Goal: Task Accomplishment & Management: Complete application form

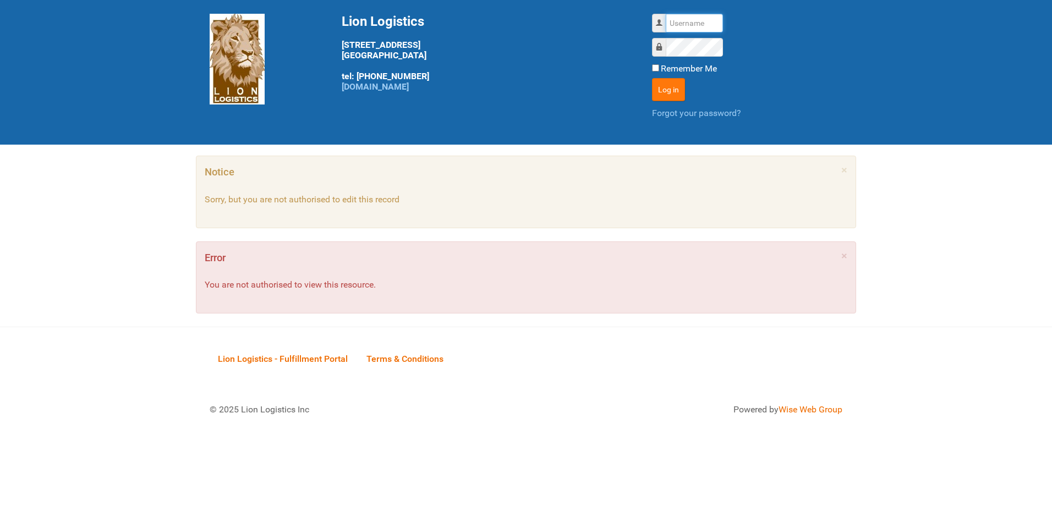
type input "lion"
click at [667, 89] on button "Log in" at bounding box center [668, 89] width 33 height 23
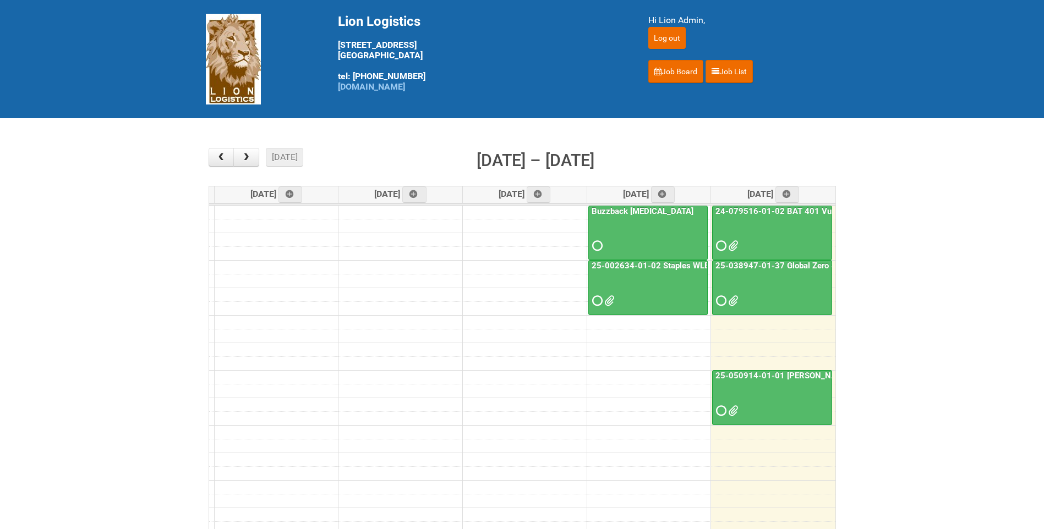
click at [787, 262] on link "25-038947-01-37 Global Zero Sugar Tea Test" at bounding box center [800, 266] width 175 height 10
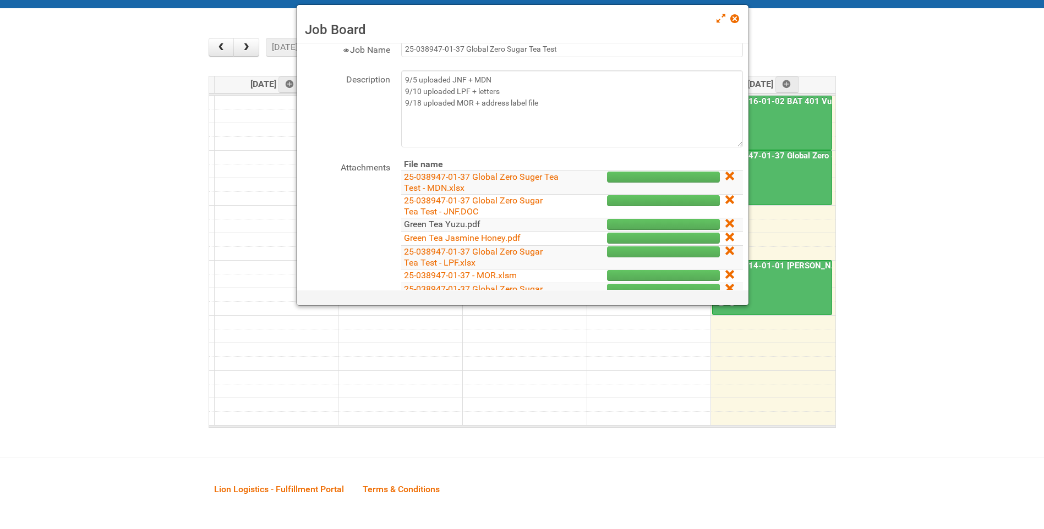
scroll to position [110, 0]
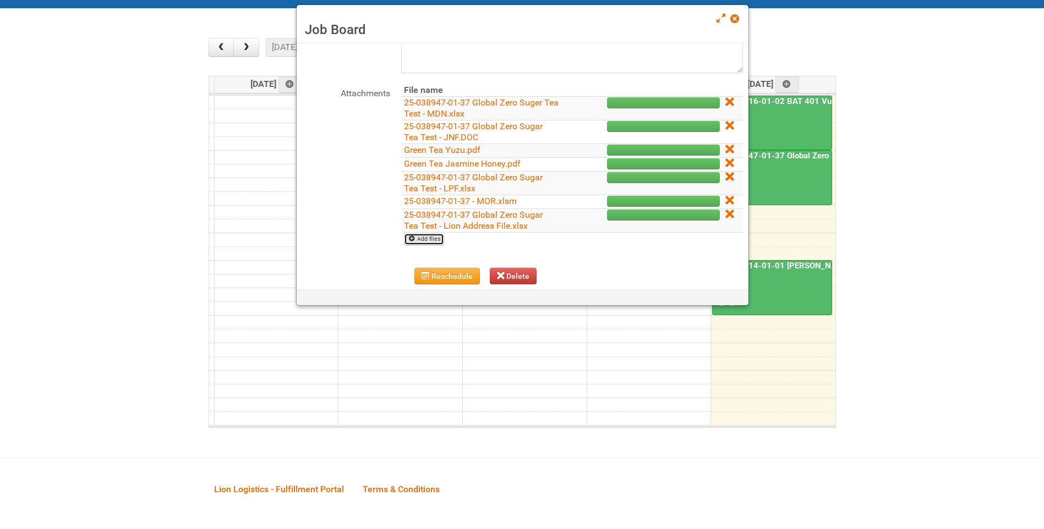
click at [436, 241] on link "Add files" at bounding box center [424, 239] width 40 height 12
type input "C:\fakepath\GROUP 1001 (1).jpg"
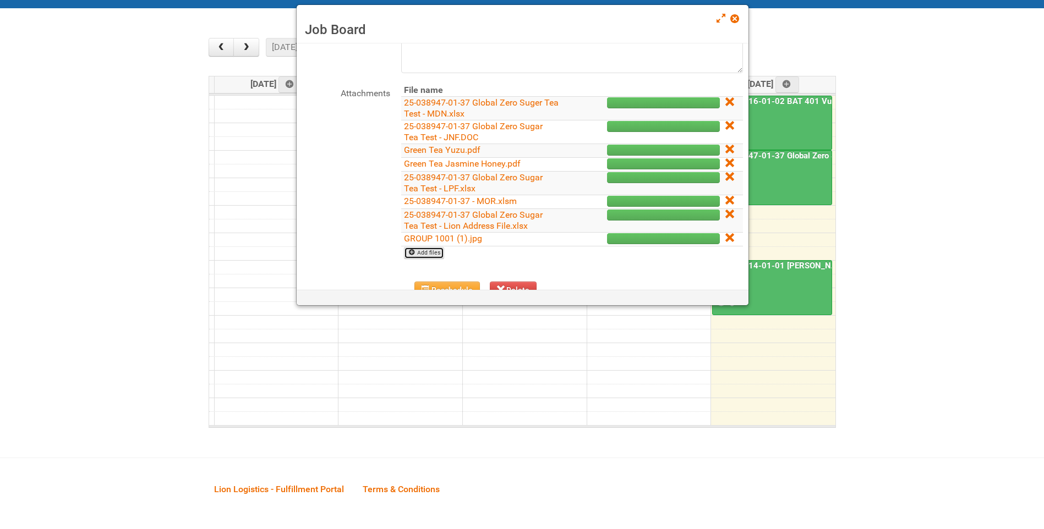
click at [436, 251] on link "Add files" at bounding box center [424, 253] width 40 height 12
type input "C:\fakepath\GROUP 1002 (1).jpg"
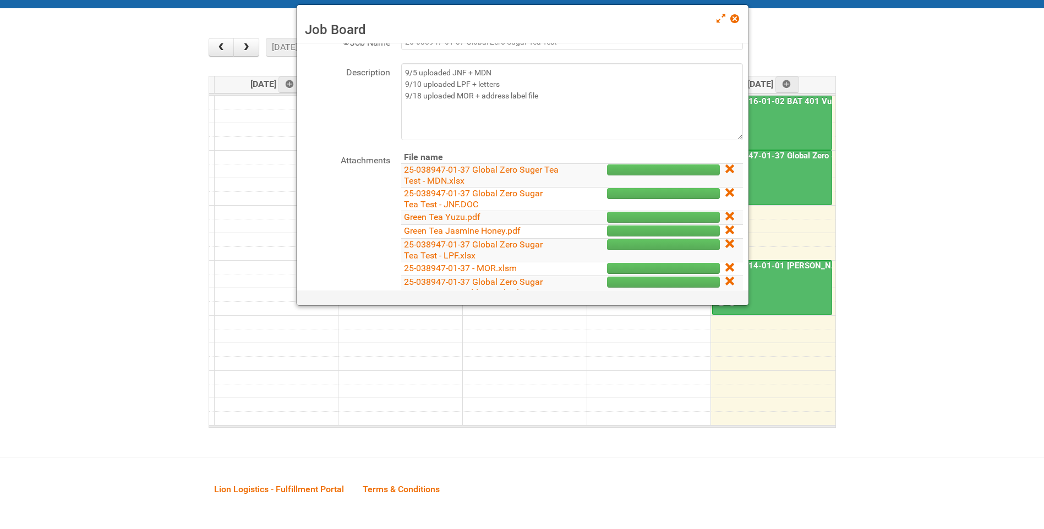
scroll to position [0, 0]
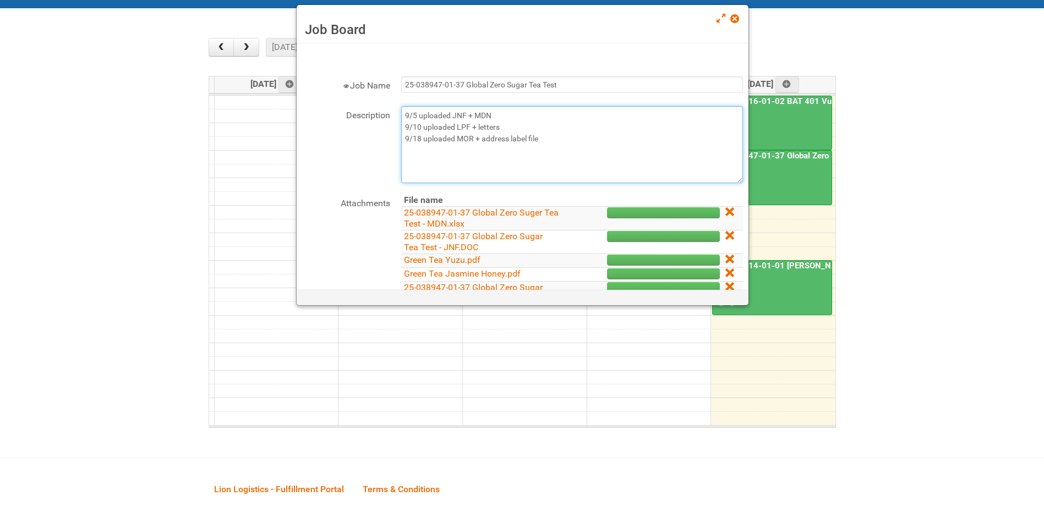
click at [540, 141] on textarea "9/5 uploaded JNF + MDN 9/10 uploaded LPF + letters 9/18 uploaded MOR + address …" at bounding box center [572, 144] width 342 height 77
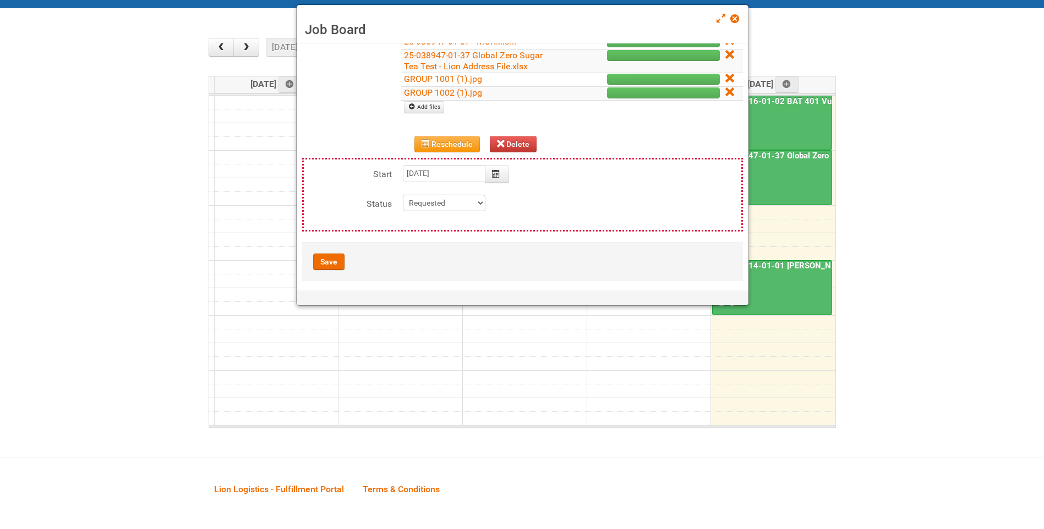
scroll to position [275, 0]
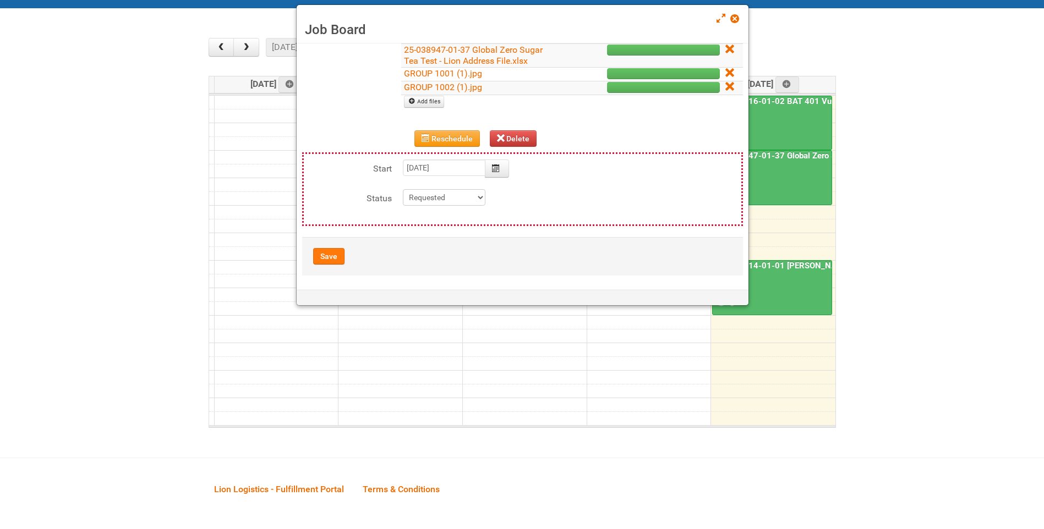
type textarea "9/5 uploaded JNF + MDN 9/10 uploaded LPF + letters 9/18 uploaded MOR + address …"
click at [340, 253] on button "Save" at bounding box center [328, 256] width 31 height 17
type input "2025-09-19 11:00:00"
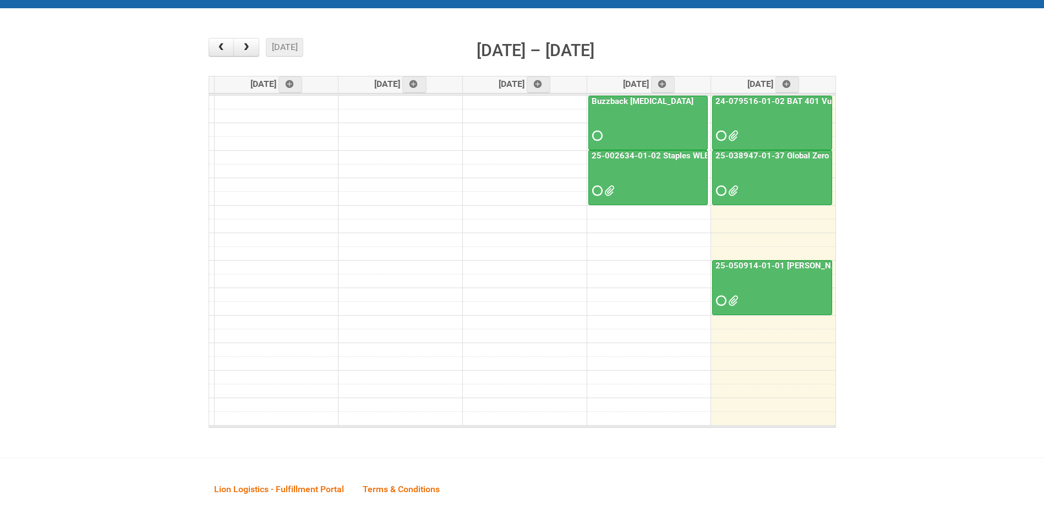
click at [770, 261] on link "25-050914-01-01 Baxter C&U" at bounding box center [792, 266] width 158 height 10
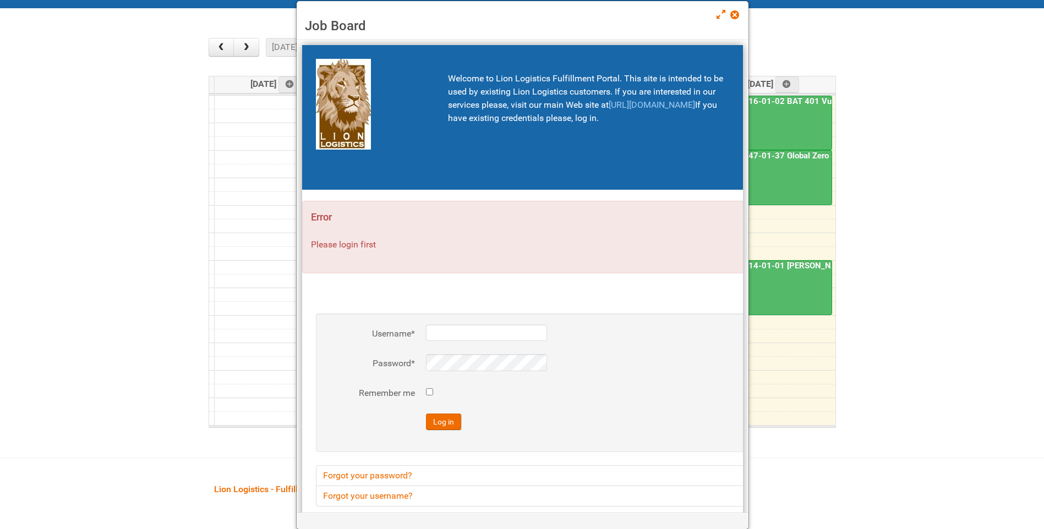
type input "lion"
click at [731, 15] on span at bounding box center [734, 15] width 8 height 8
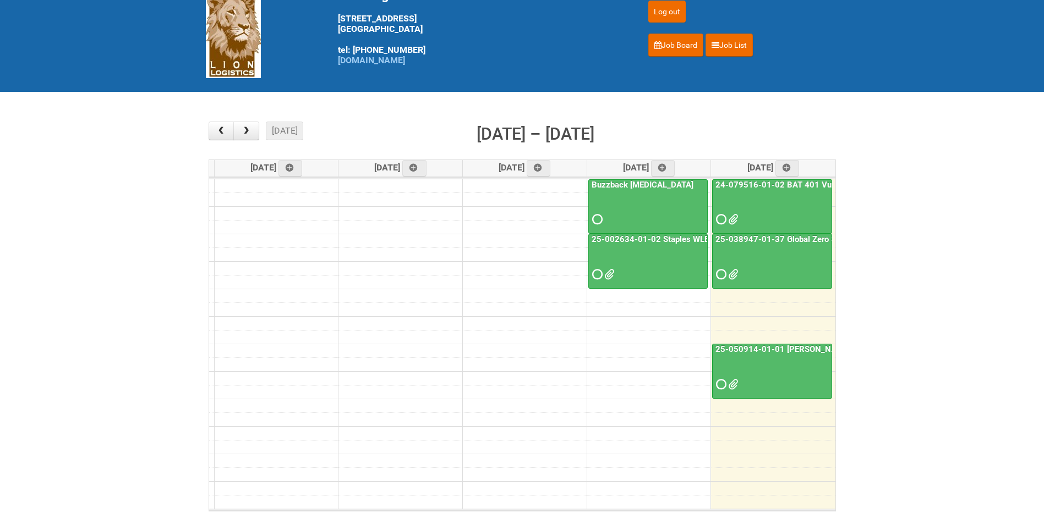
scroll to position [0, 0]
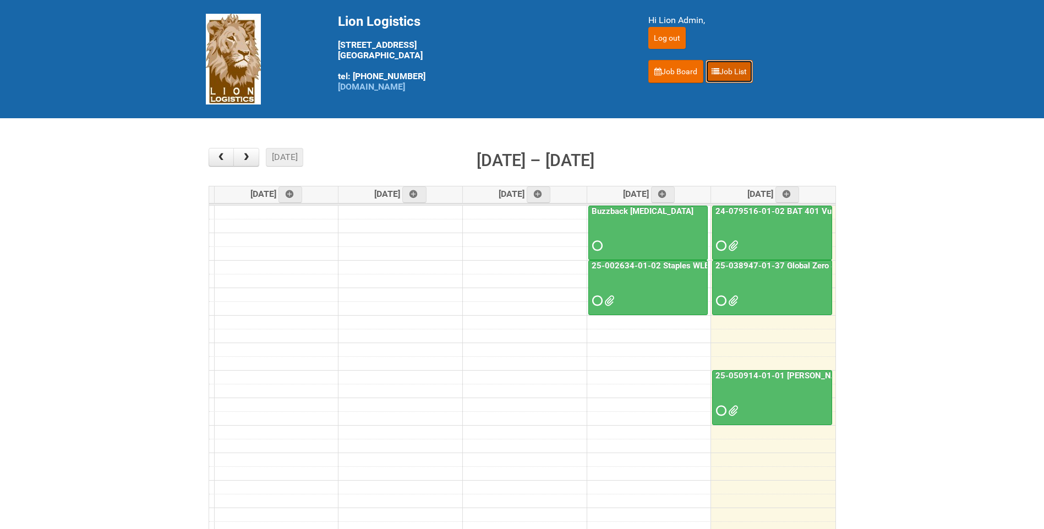
click at [741, 76] on link "Job List" at bounding box center [728, 71] width 47 height 23
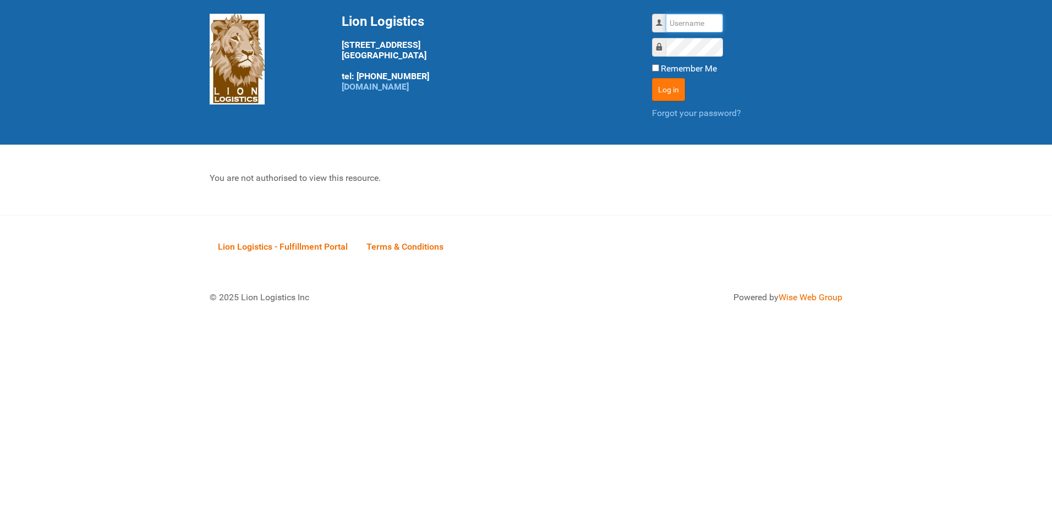
type input "lion"
click at [654, 83] on button "Log in" at bounding box center [668, 89] width 33 height 23
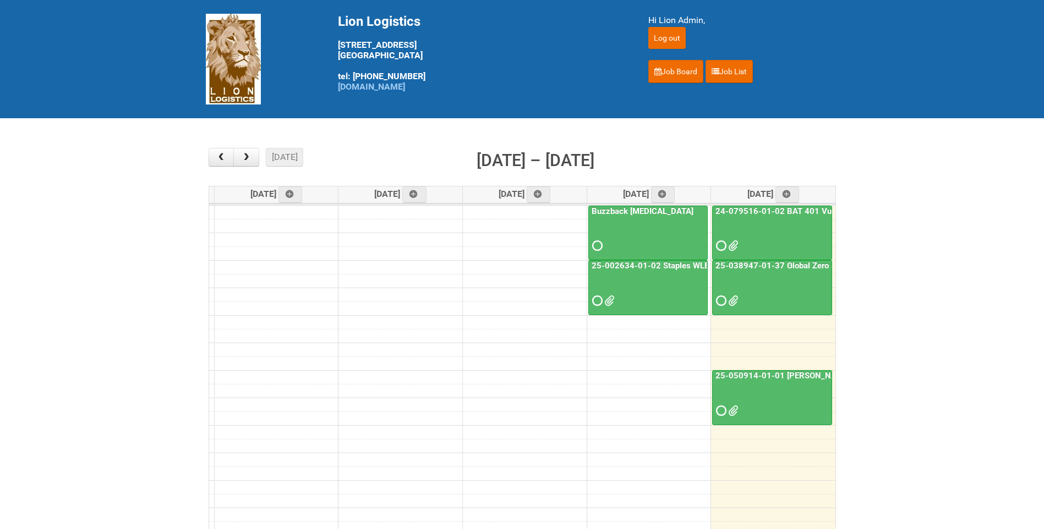
click at [784, 379] on link "25-050914-01-01 Baxter C&U" at bounding box center [792, 376] width 158 height 10
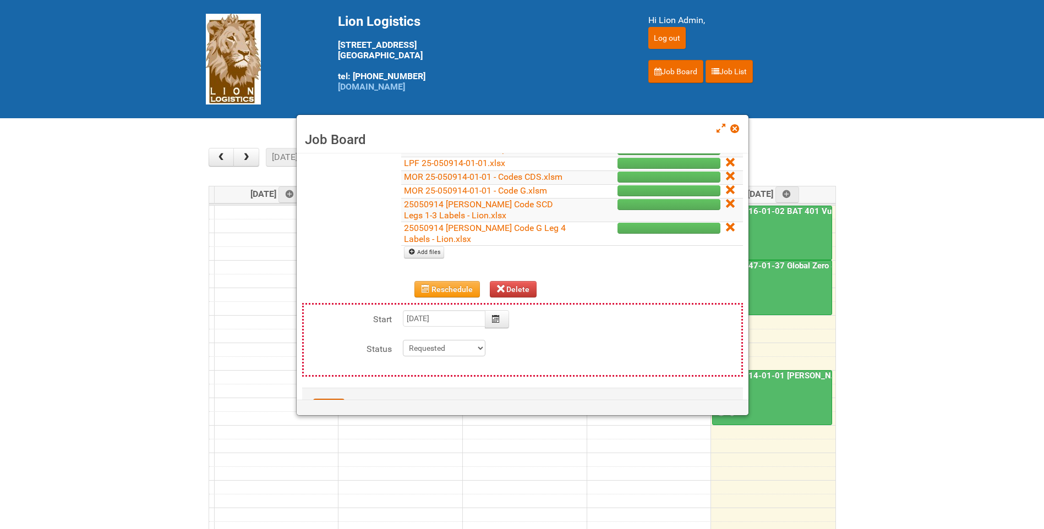
scroll to position [220, 0]
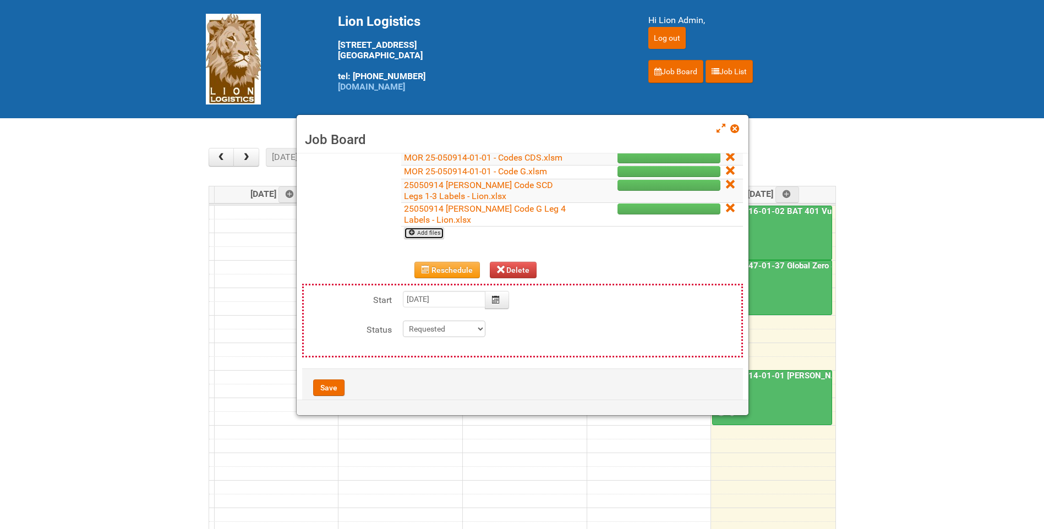
click at [435, 239] on link "Add files" at bounding box center [424, 233] width 40 height 12
type input "C:\fakepath\GROUP 1000.jpg"
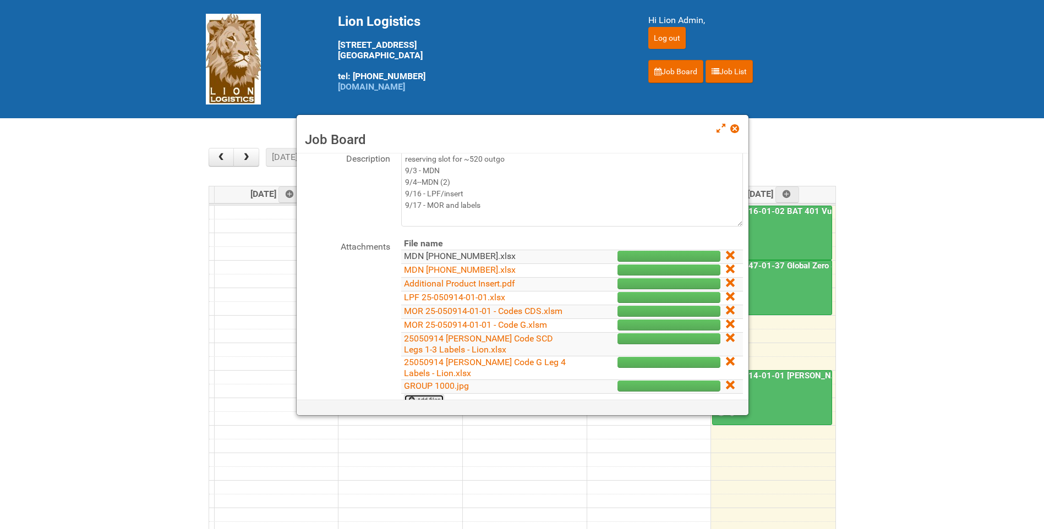
scroll to position [47, 0]
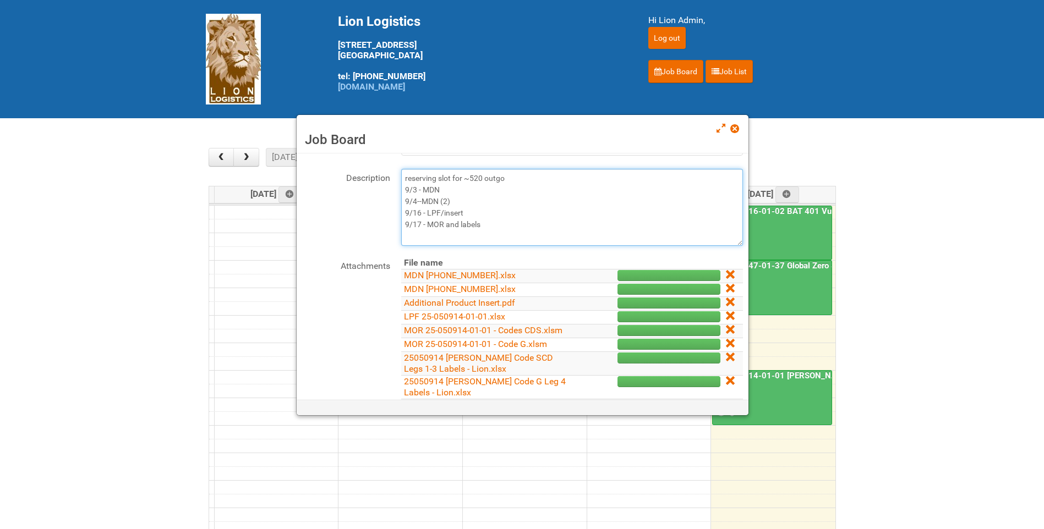
click at [495, 228] on textarea "reserving slot for ~520 outgo 9/3 - MDN 9/4--MDN (2) 9/16 - LPF/insert 9/17 - M…" at bounding box center [572, 207] width 342 height 77
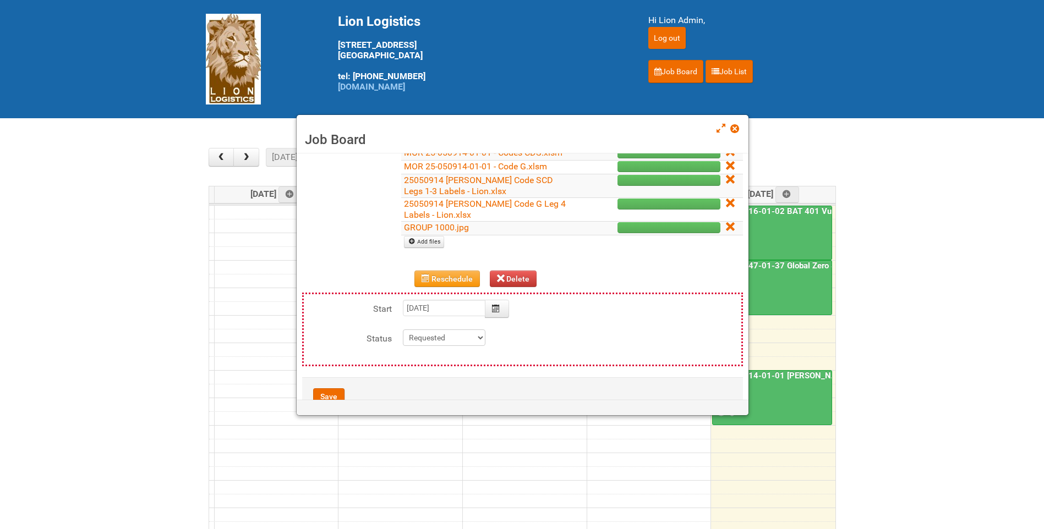
scroll to position [267, 0]
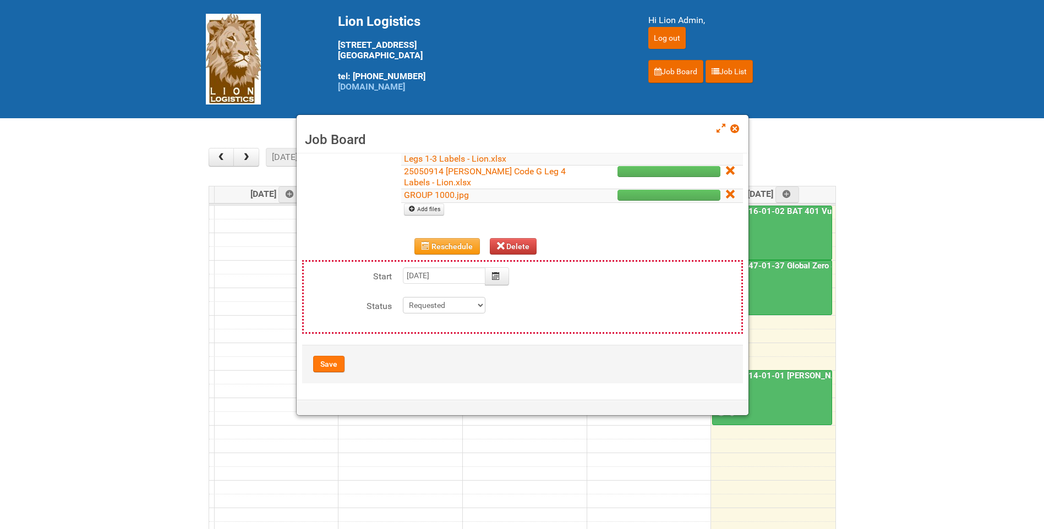
type textarea "reserving slot for ~520 outgo 9/3 - MDN 9/4--MDN (2) 9/16 - LPF/insert 9/17 - M…"
click at [326, 363] on button "Save" at bounding box center [328, 364] width 31 height 17
type input "2025-09-19 15:00:00"
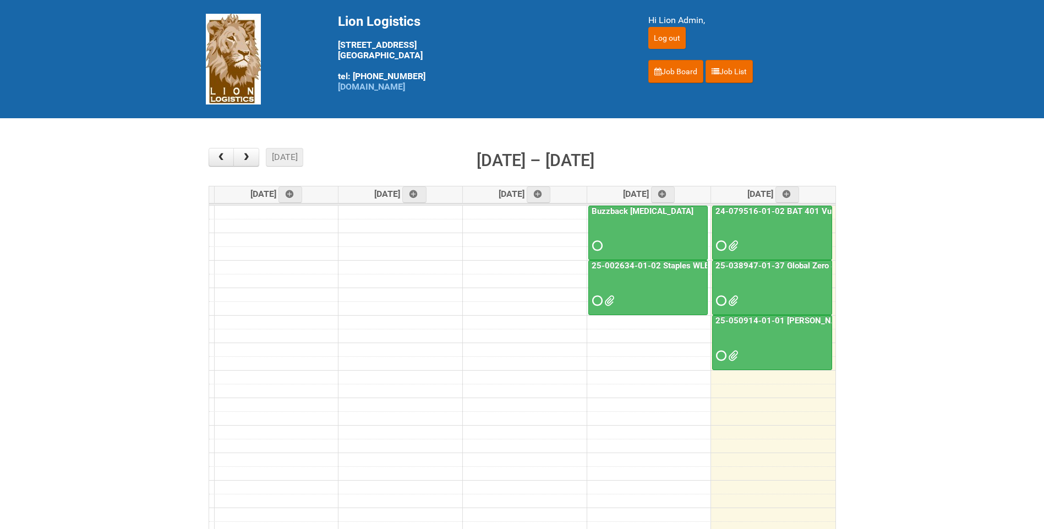
click at [763, 320] on link "25-050914-01-01 Baxter C&U" at bounding box center [792, 321] width 158 height 10
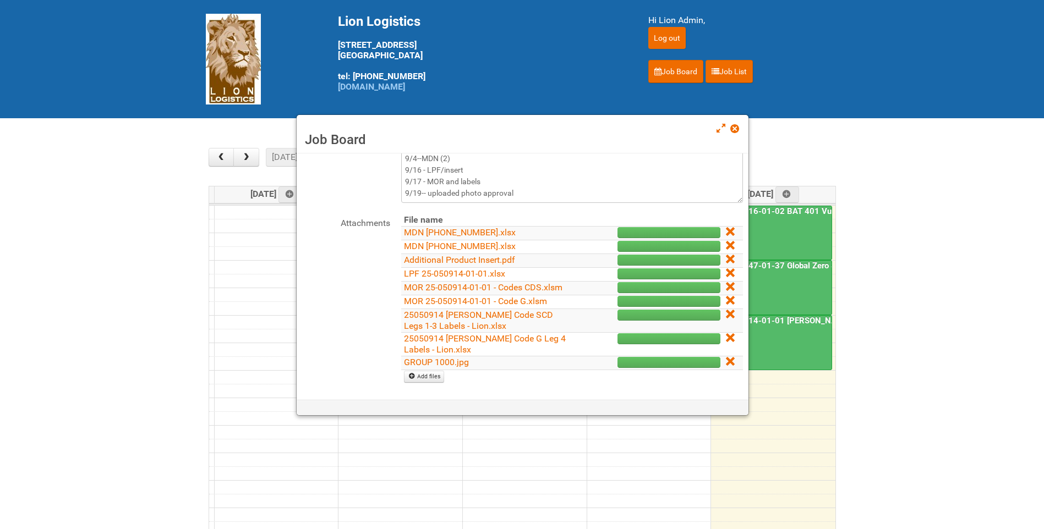
scroll to position [110, 0]
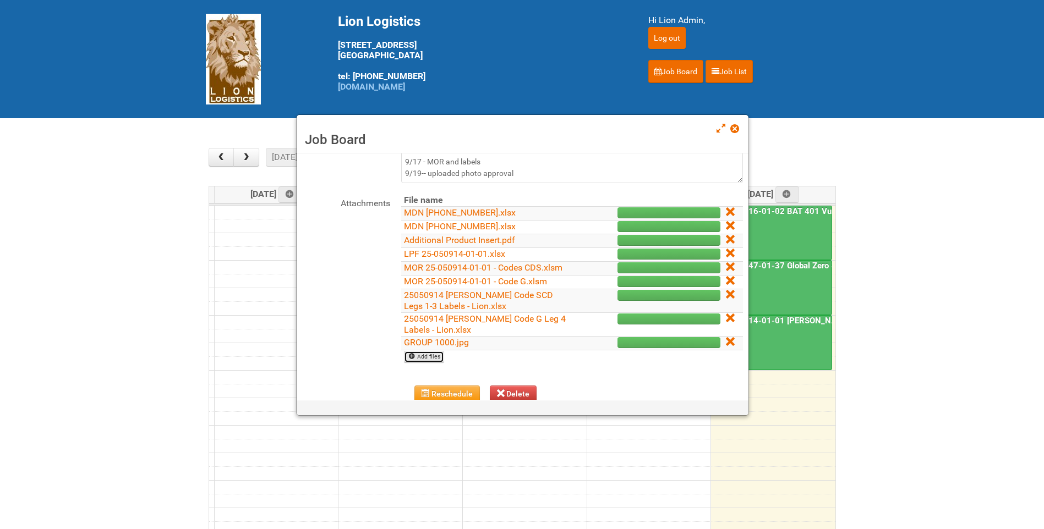
click at [421, 363] on link "Add files" at bounding box center [424, 357] width 40 height 12
type input "C:\fakepath\GROUP 3000.jpg"
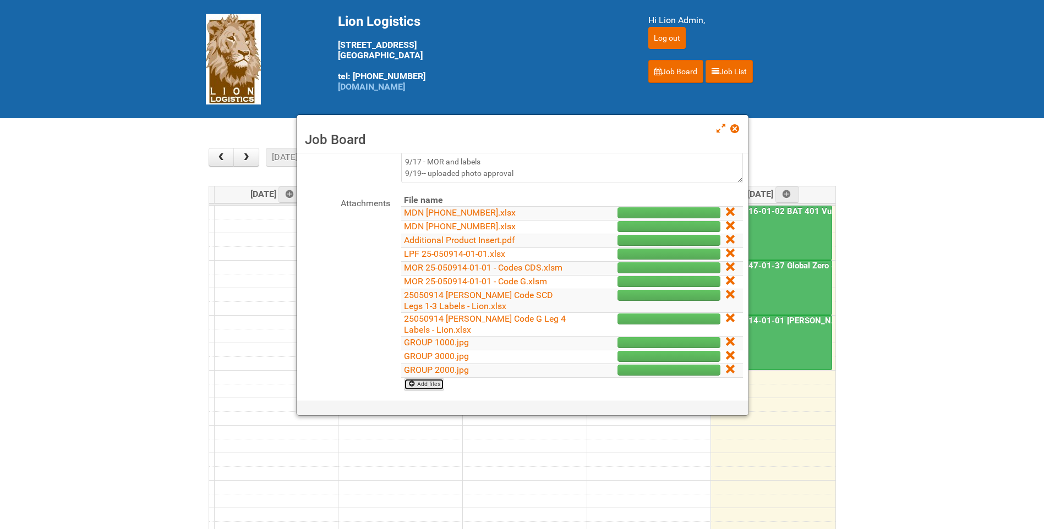
click at [424, 391] on link "Add files" at bounding box center [424, 385] width 40 height 12
type input "C:\fakepath\GROUP 4000.jpg"
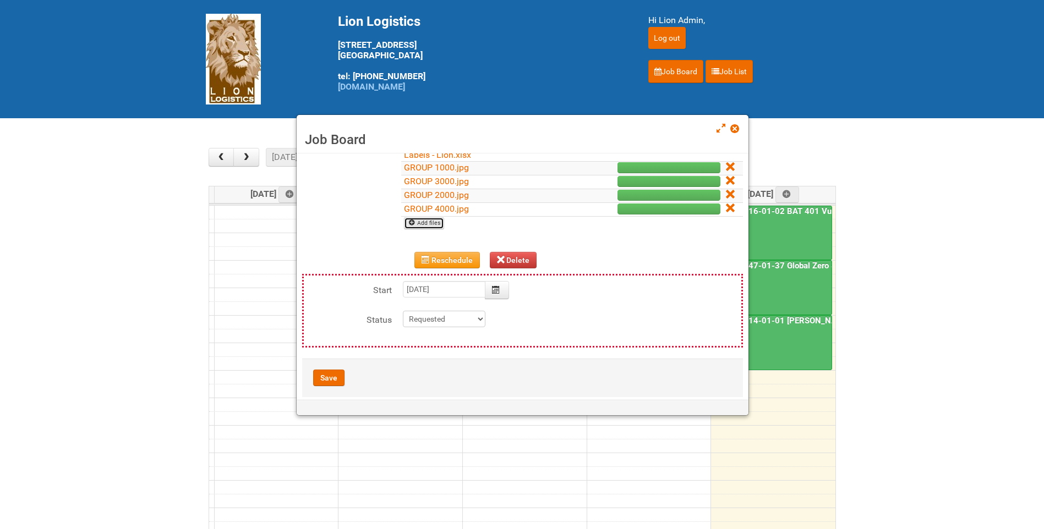
scroll to position [309, 0]
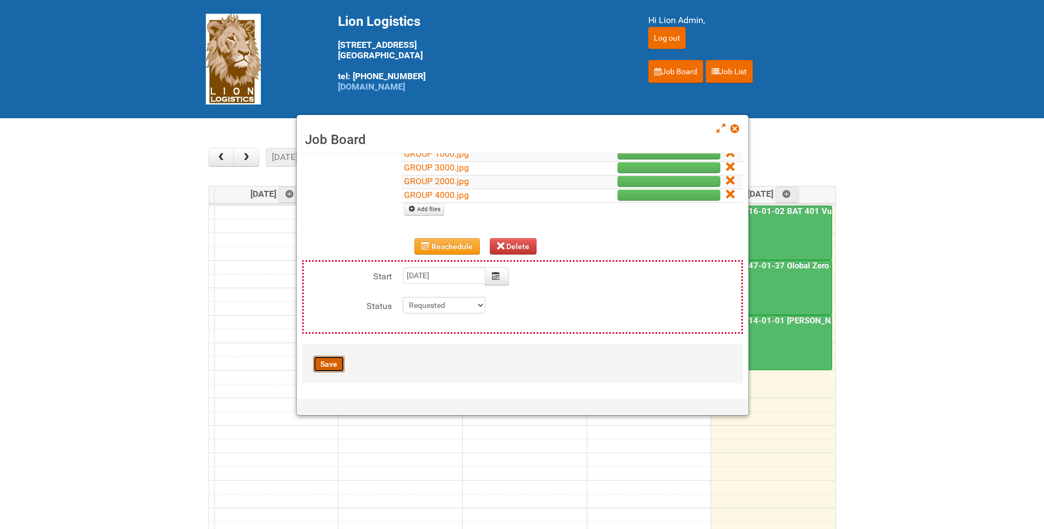
click at [332, 359] on button "Save" at bounding box center [328, 364] width 31 height 17
type input "2025-09-19 13:00:00"
